Goal: Find specific page/section: Find specific page/section

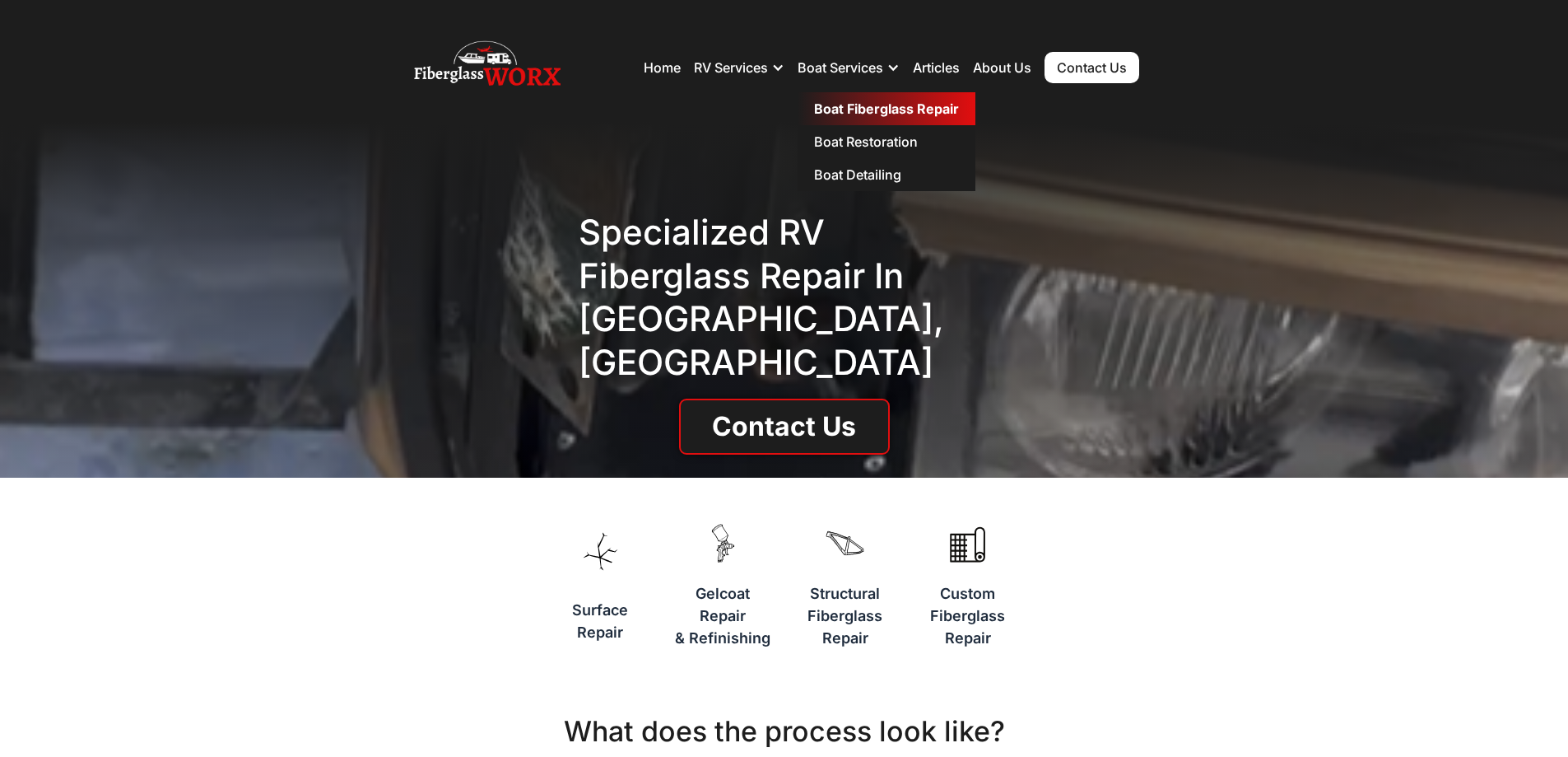
click at [853, 103] on link "Boat Fiberglass Repair" at bounding box center [886, 108] width 178 height 33
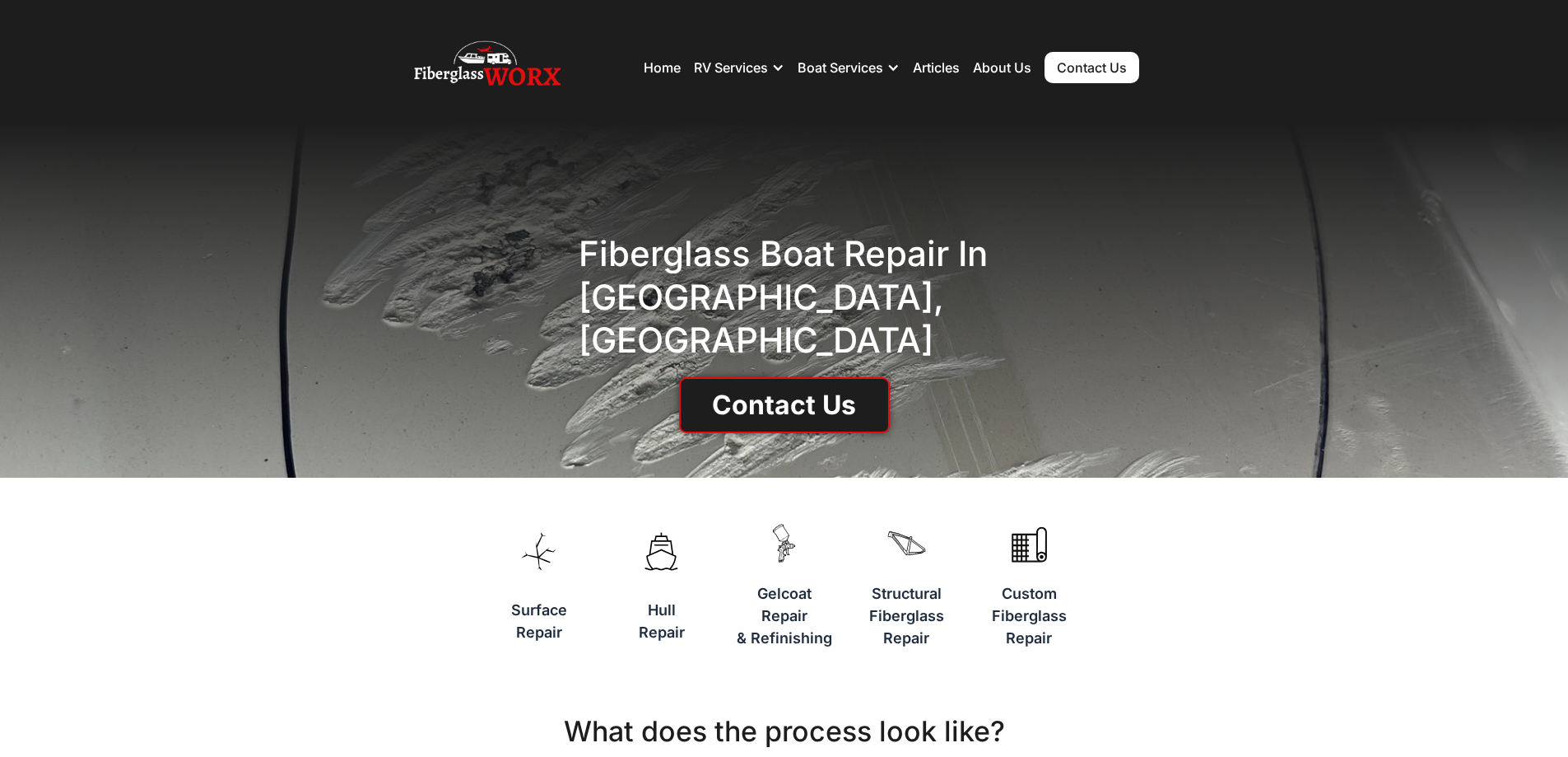
click at [1097, 62] on link "Contact Us" at bounding box center [1091, 67] width 94 height 31
click at [782, 614] on h3 "Gelcoat Repair & Refinishing" at bounding box center [784, 615] width 95 height 67
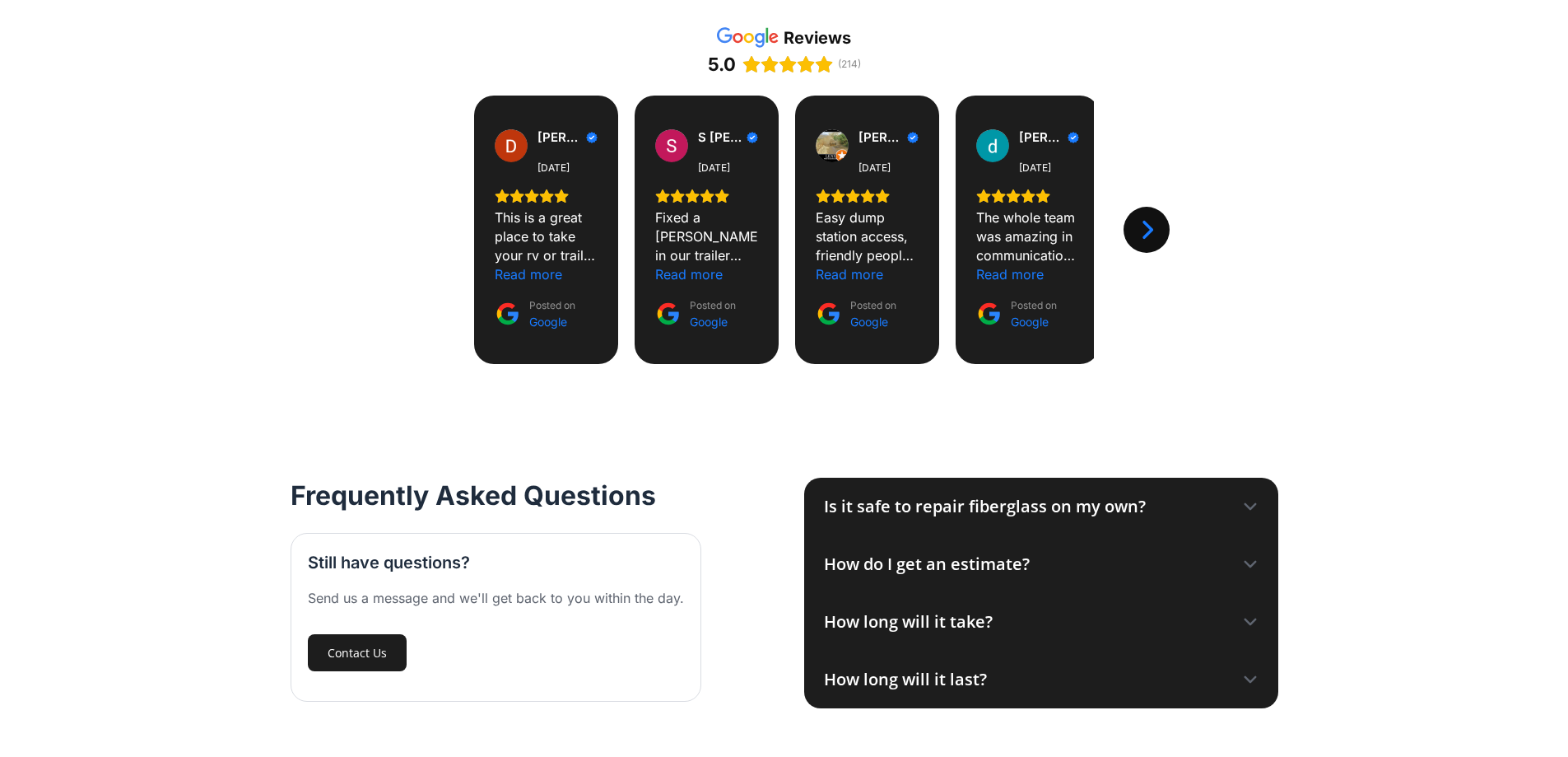
scroll to position [1730, 0]
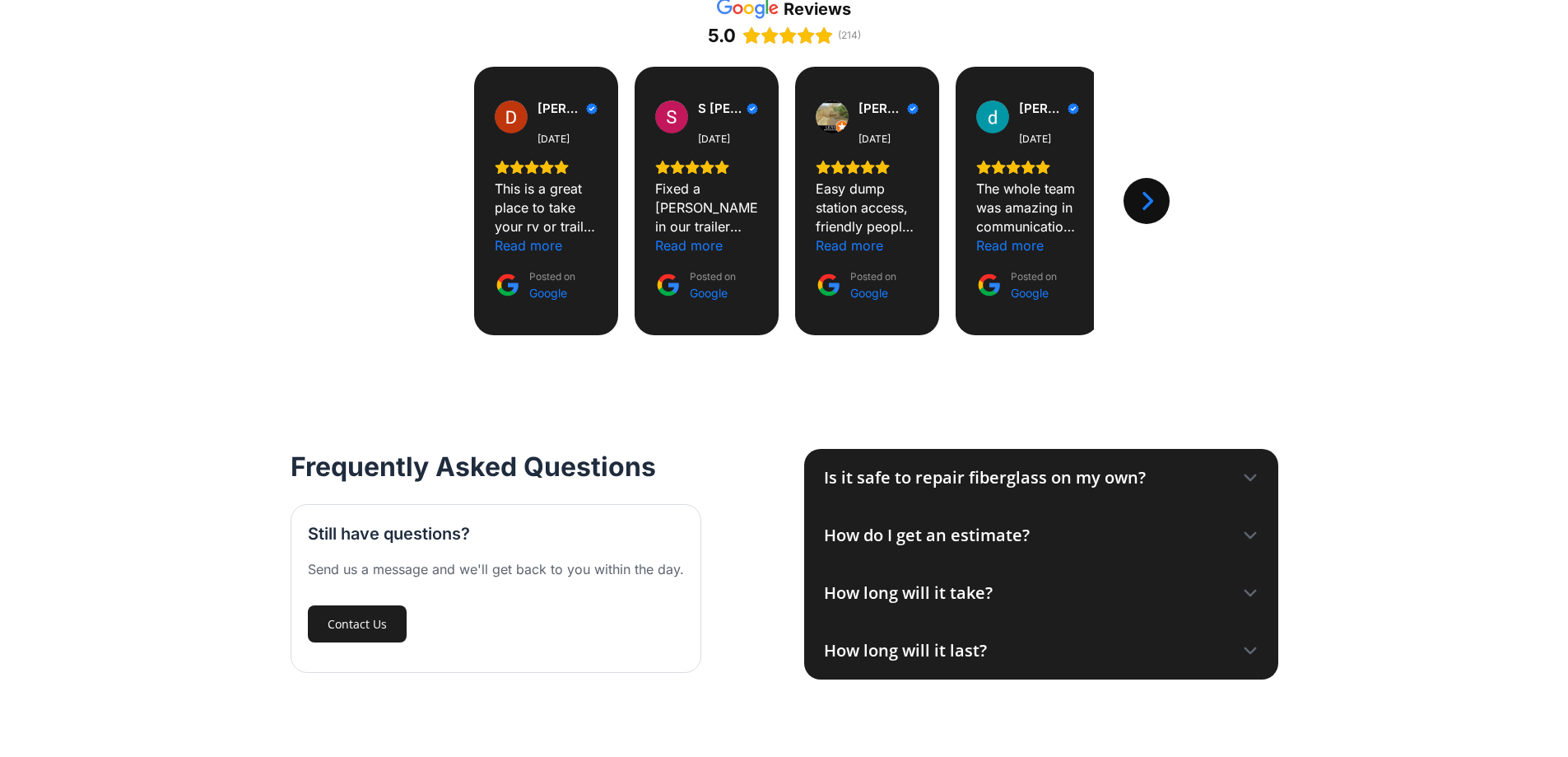
click at [1250, 536] on icon at bounding box center [1249, 534] width 11 height 5
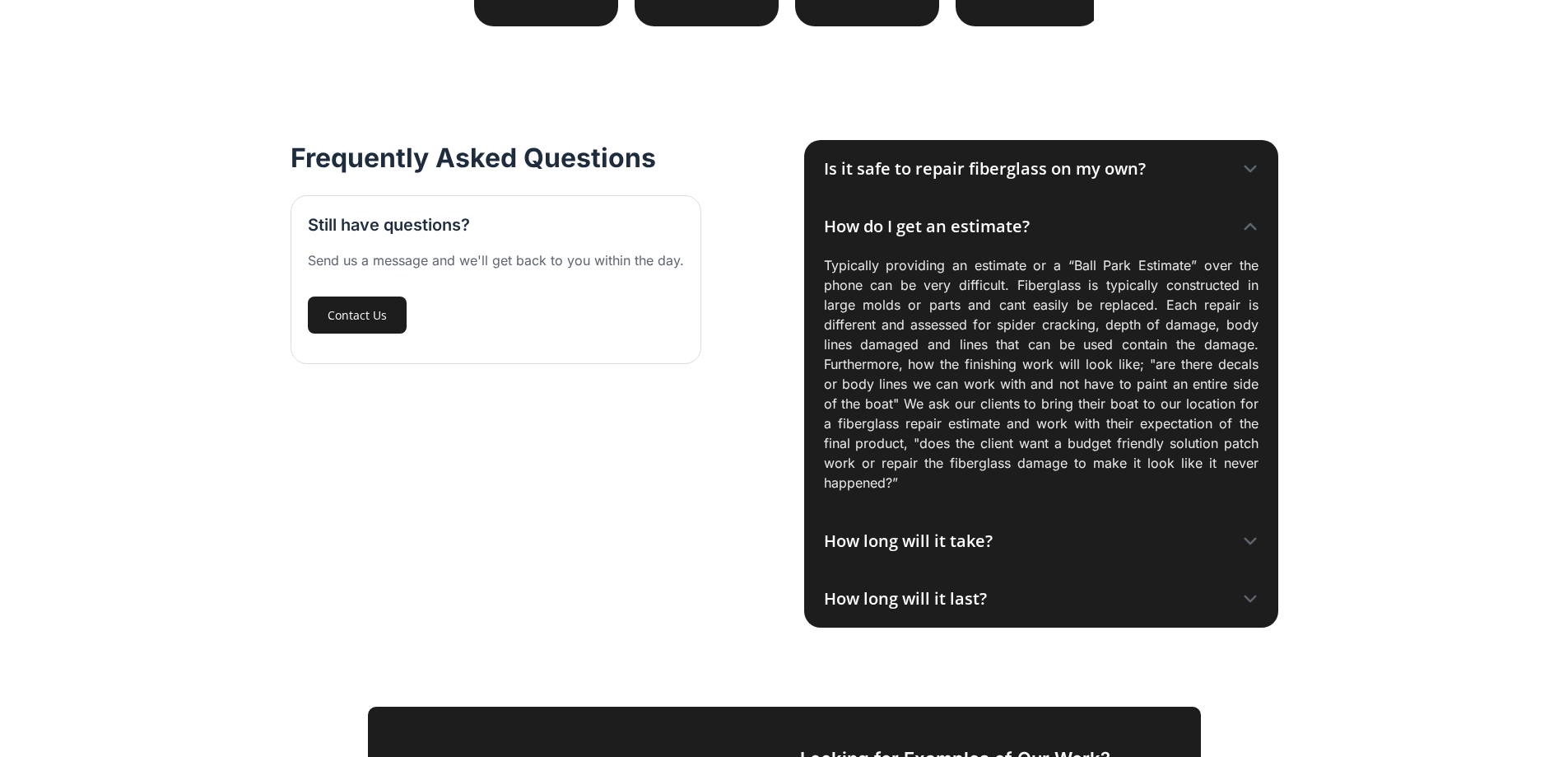
scroll to position [2058, 0]
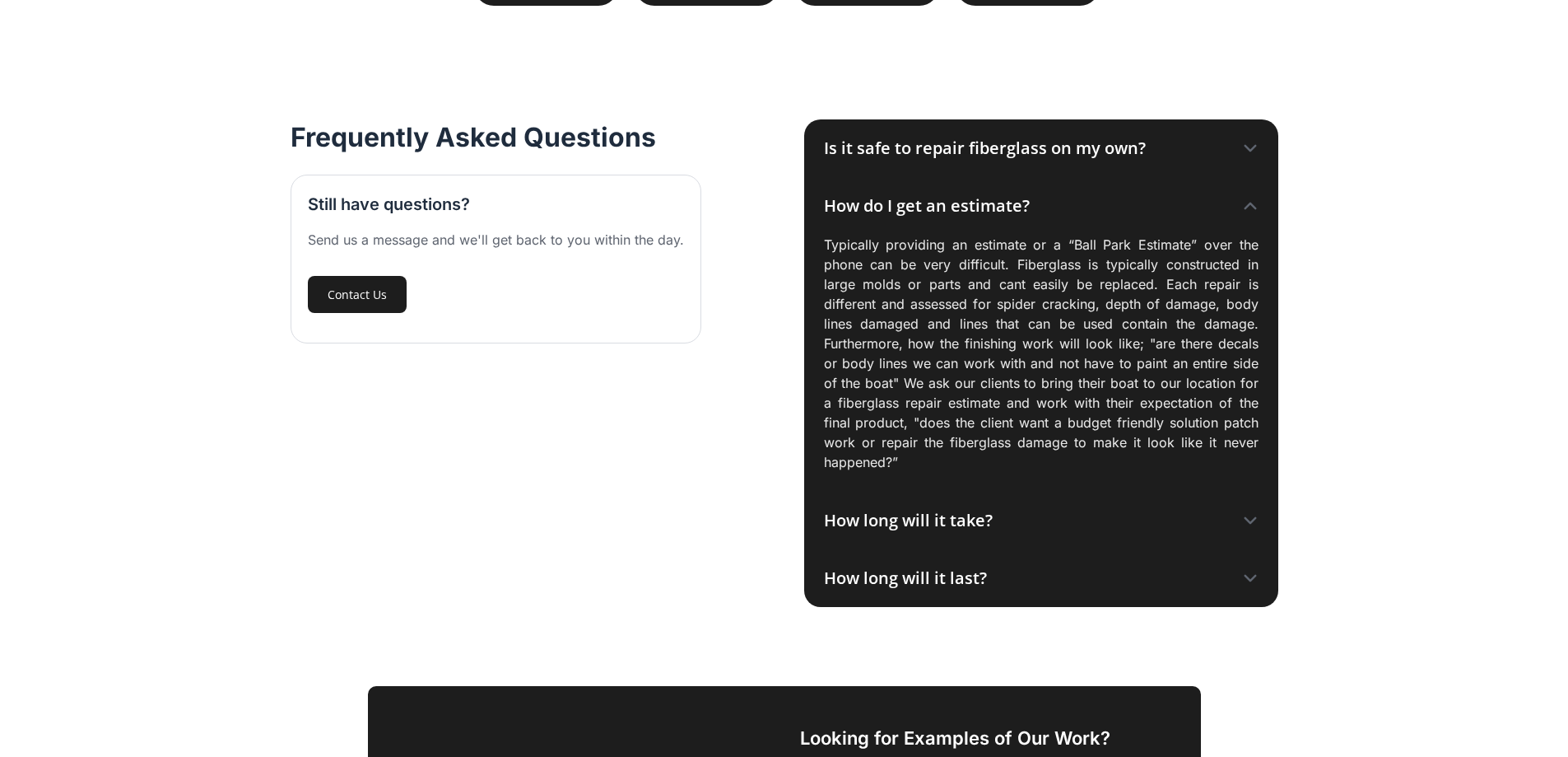
click at [1252, 520] on icon at bounding box center [1249, 520] width 11 height 5
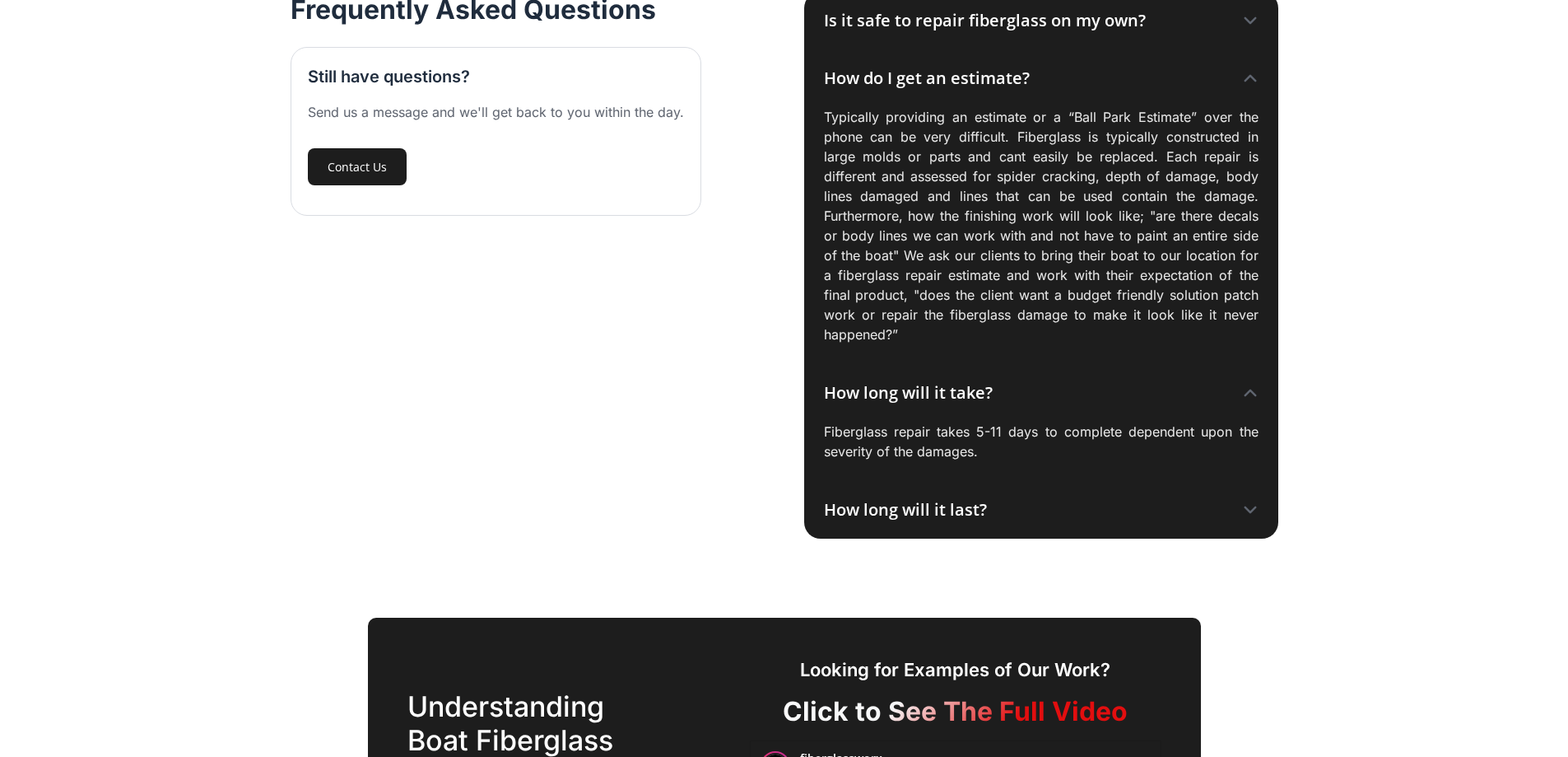
scroll to position [2223, 0]
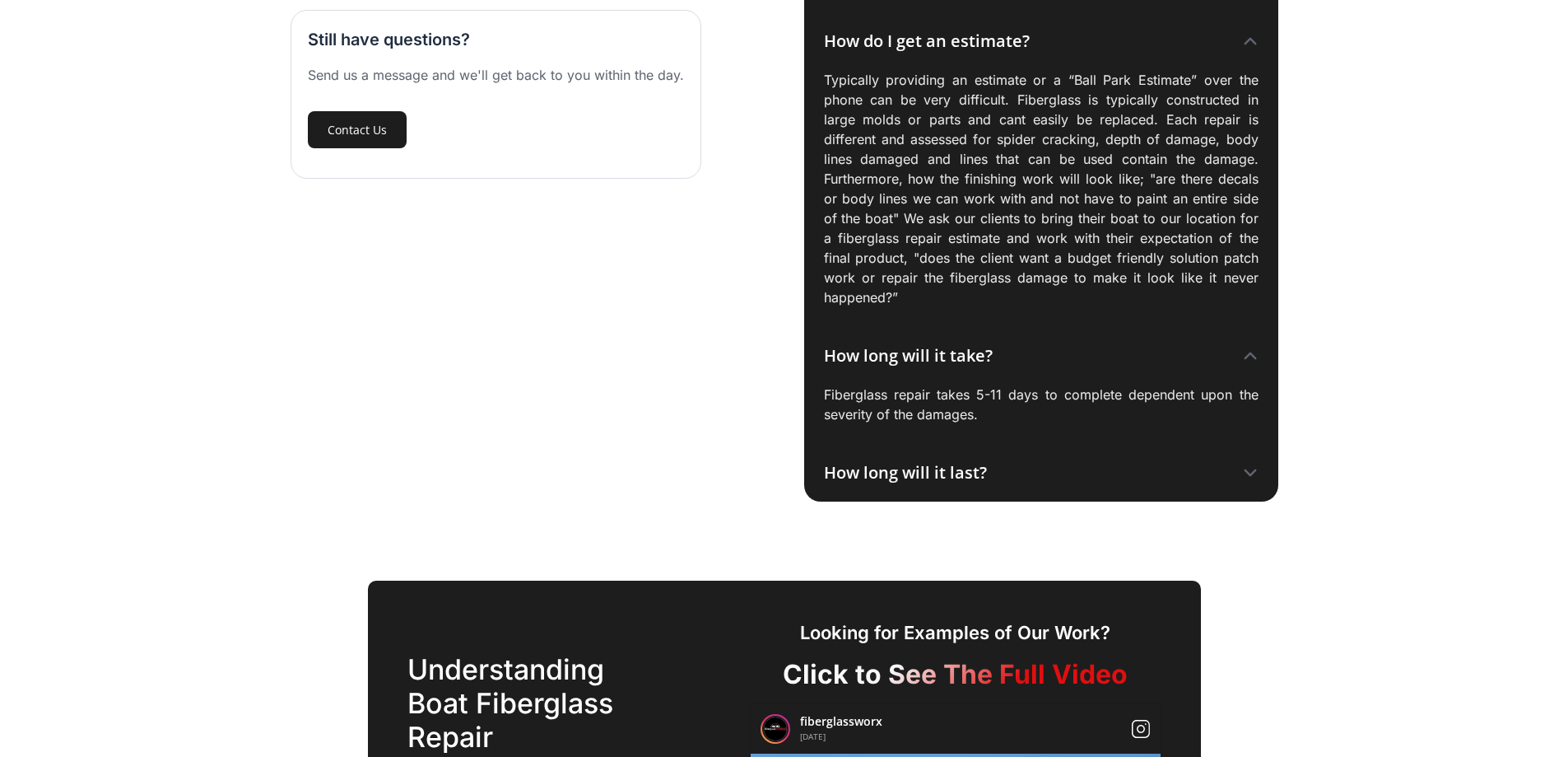
click at [1251, 474] on icon at bounding box center [1249, 472] width 11 height 5
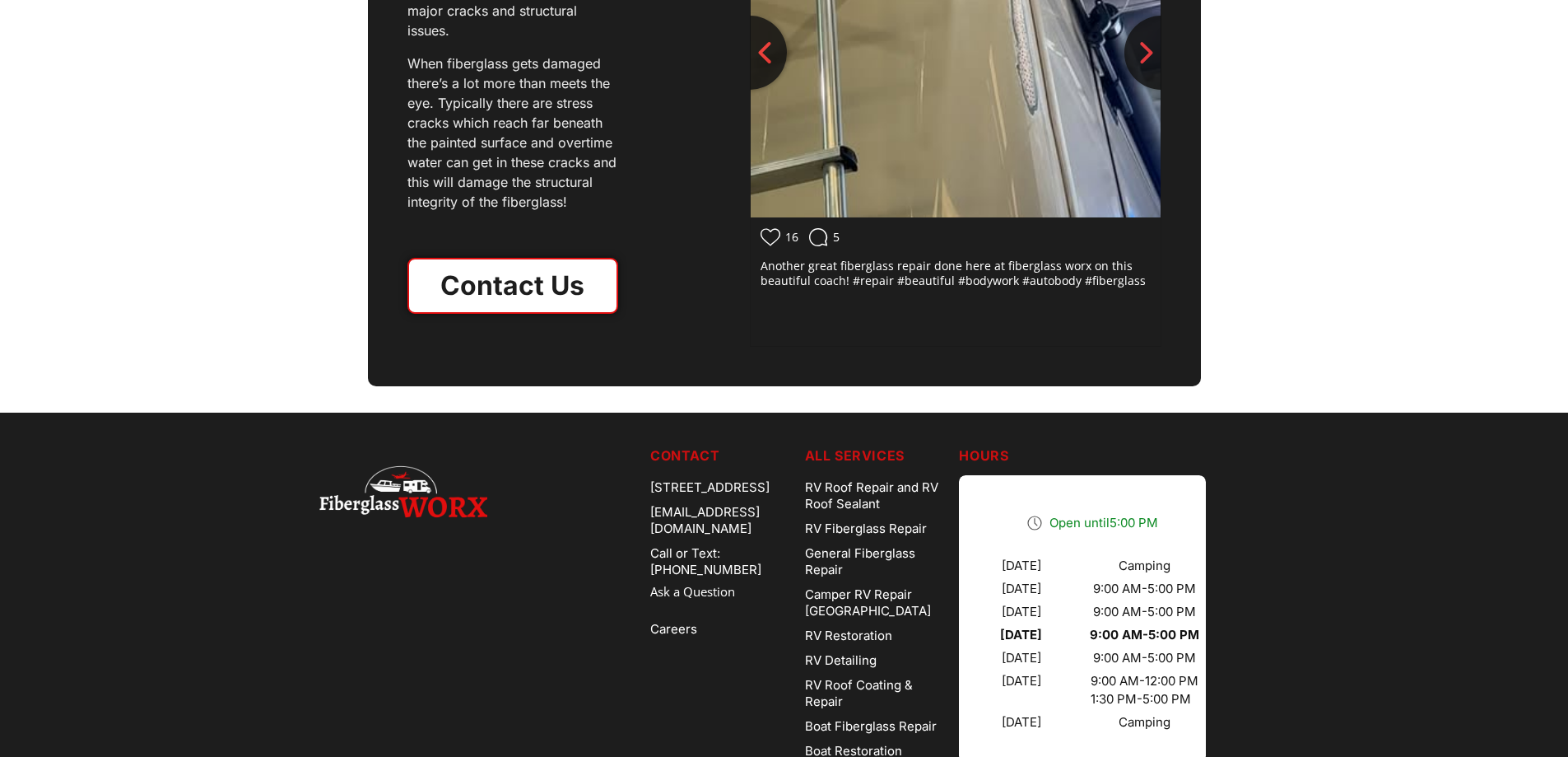
scroll to position [3377, 0]
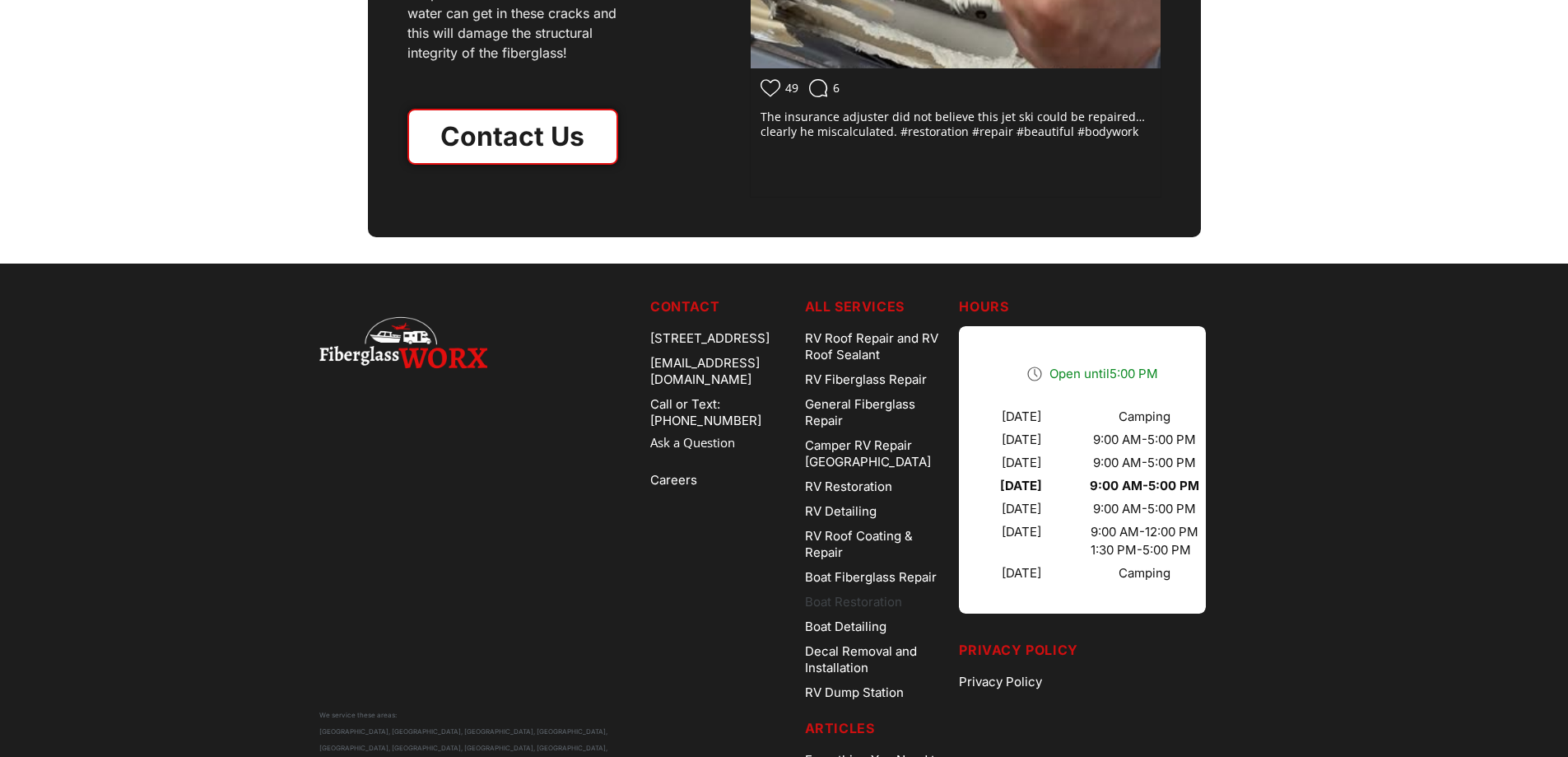
click at [859, 599] on link "Boat Restoration" at bounding box center [876, 602] width 142 height 25
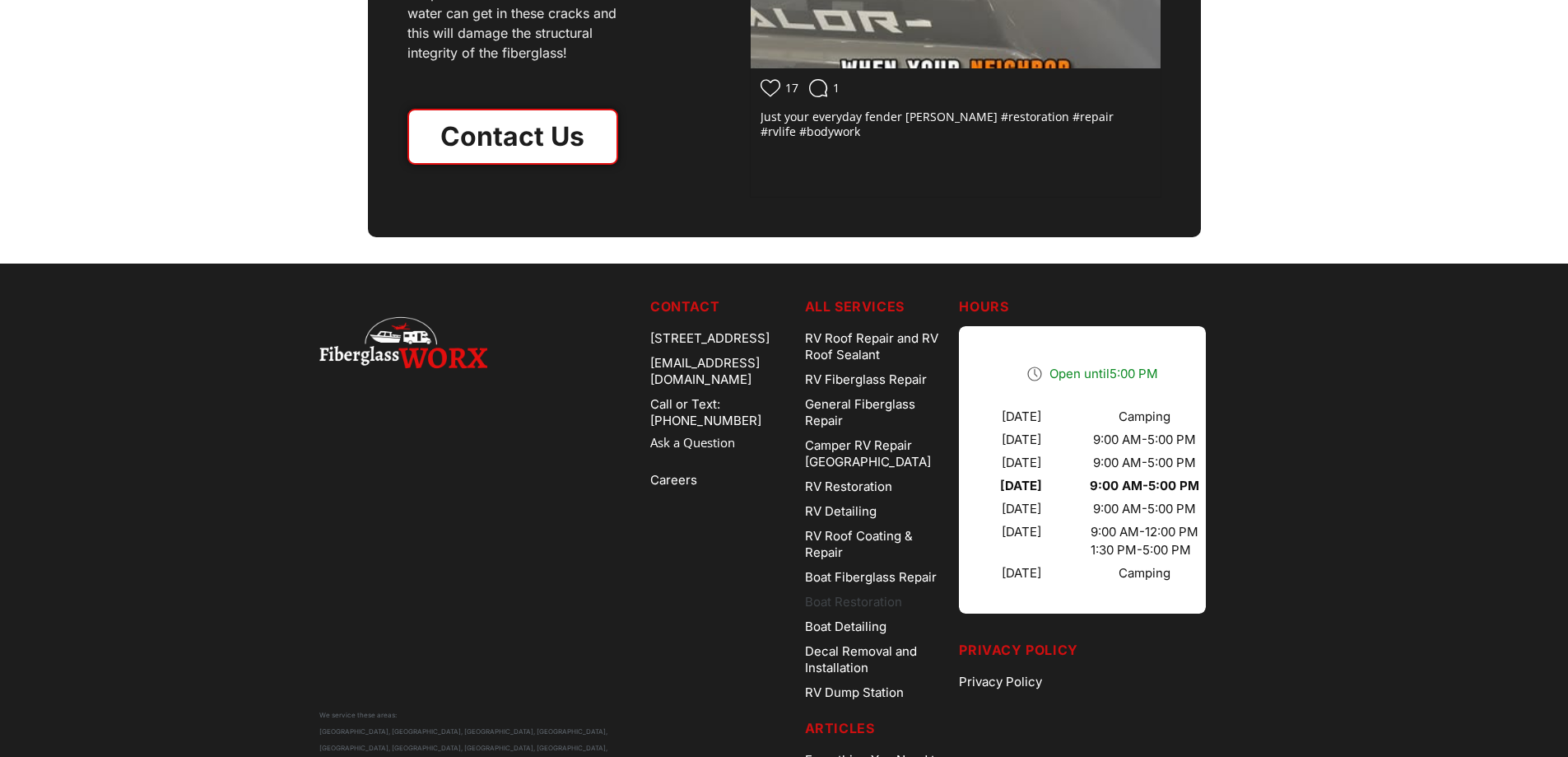
click at [854, 607] on link "Boat Restoration" at bounding box center [876, 602] width 142 height 25
